Goal: Task Accomplishment & Management: Manage account settings

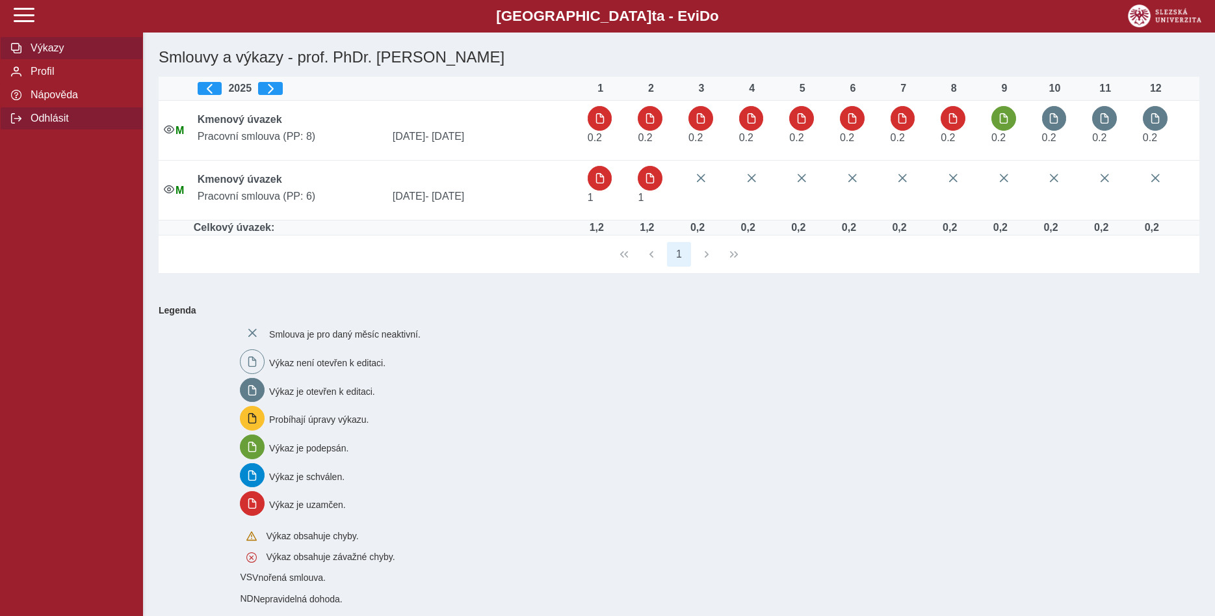
click at [51, 124] on span "Odhlásit" at bounding box center [79, 118] width 105 height 12
